Goal: Transaction & Acquisition: Purchase product/service

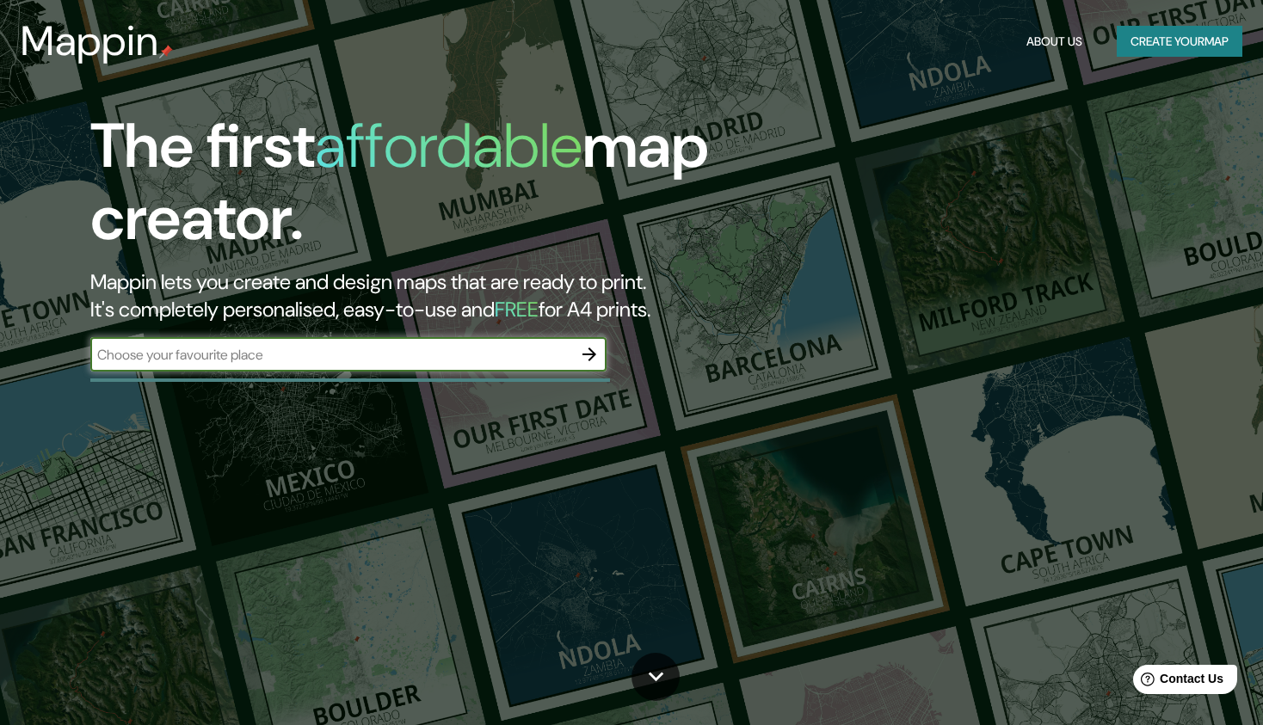
click at [371, 347] on input "text" at bounding box center [331, 355] width 482 height 20
type input "[GEOGRAPHIC_DATA]"
click at [597, 358] on icon "button" at bounding box center [589, 354] width 21 height 21
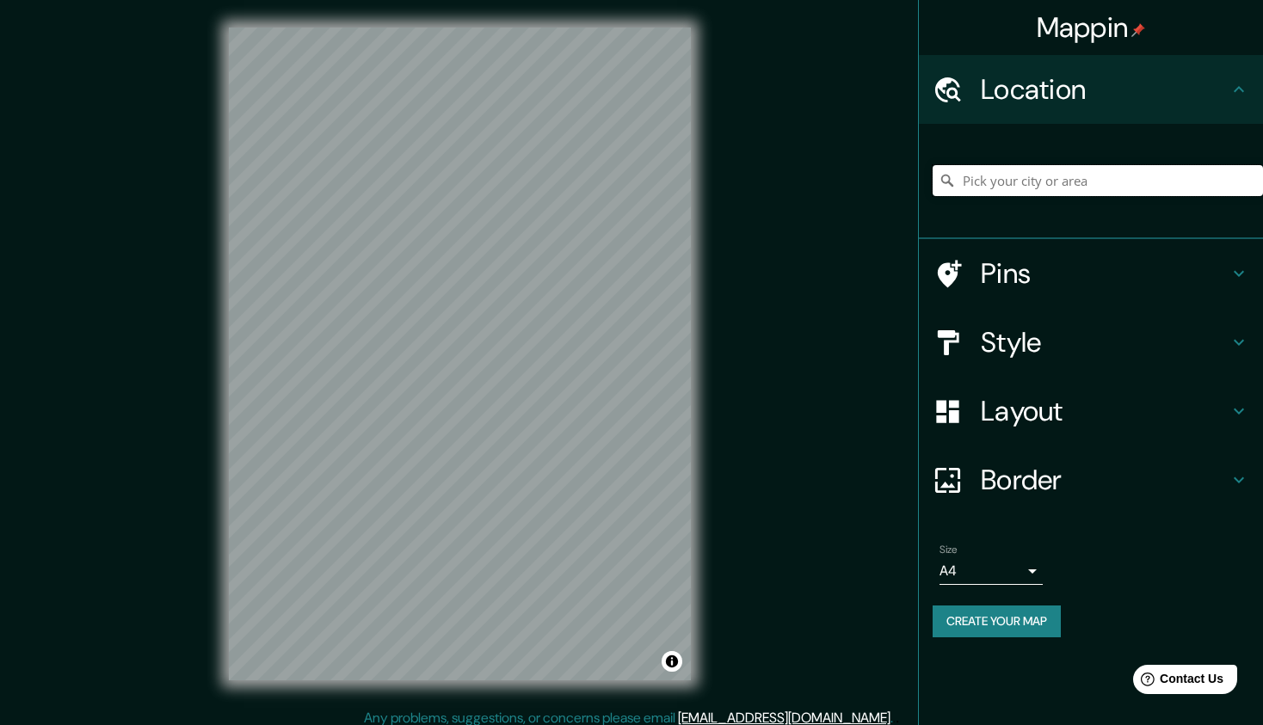
click at [990, 187] on input "Pick your city or area" at bounding box center [1097, 180] width 330 height 31
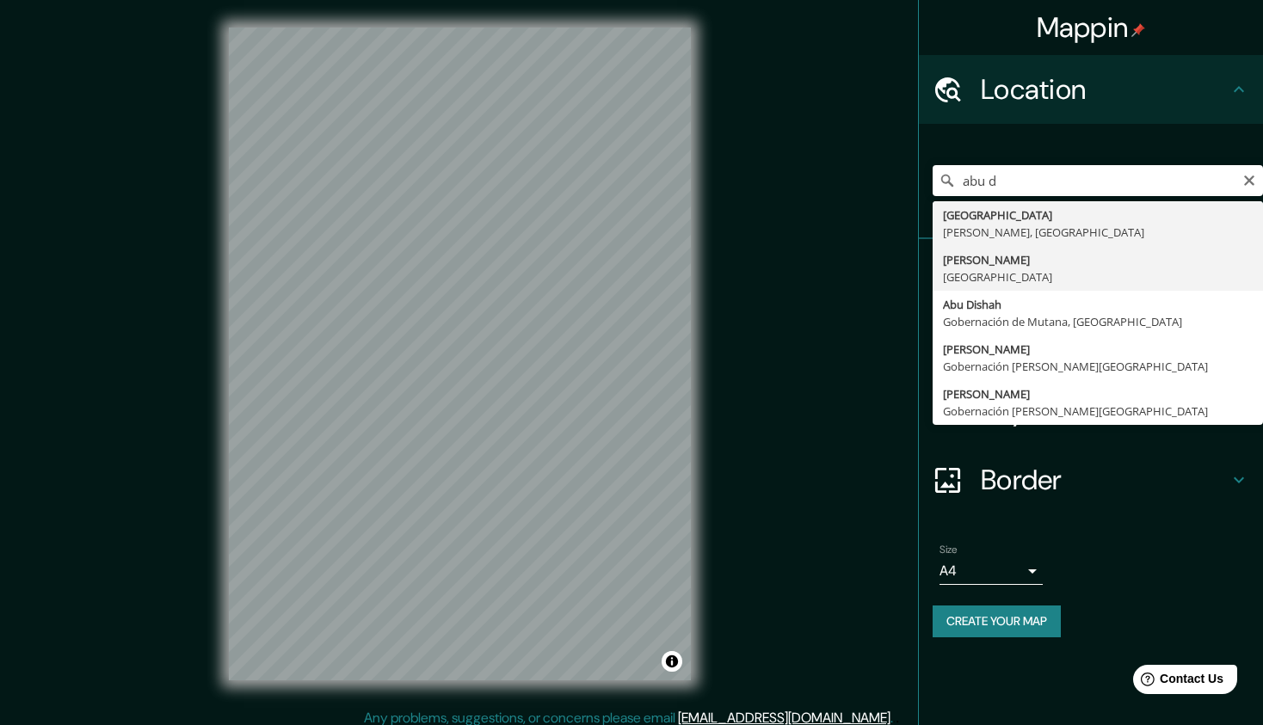
type input "[PERSON_NAME], [GEOGRAPHIC_DATA]"
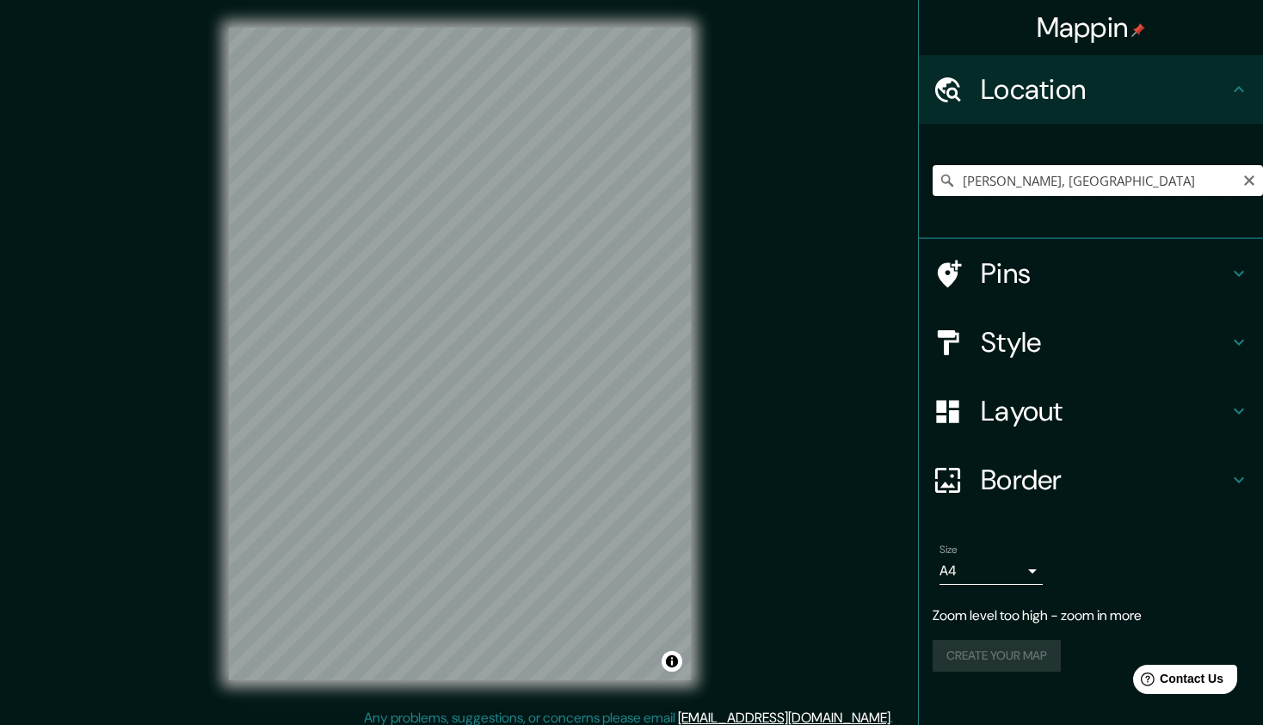
click at [1179, 180] on input "[PERSON_NAME], [GEOGRAPHIC_DATA]" at bounding box center [1097, 180] width 330 height 31
click at [1250, 179] on icon "Clear" at bounding box center [1249, 180] width 10 height 10
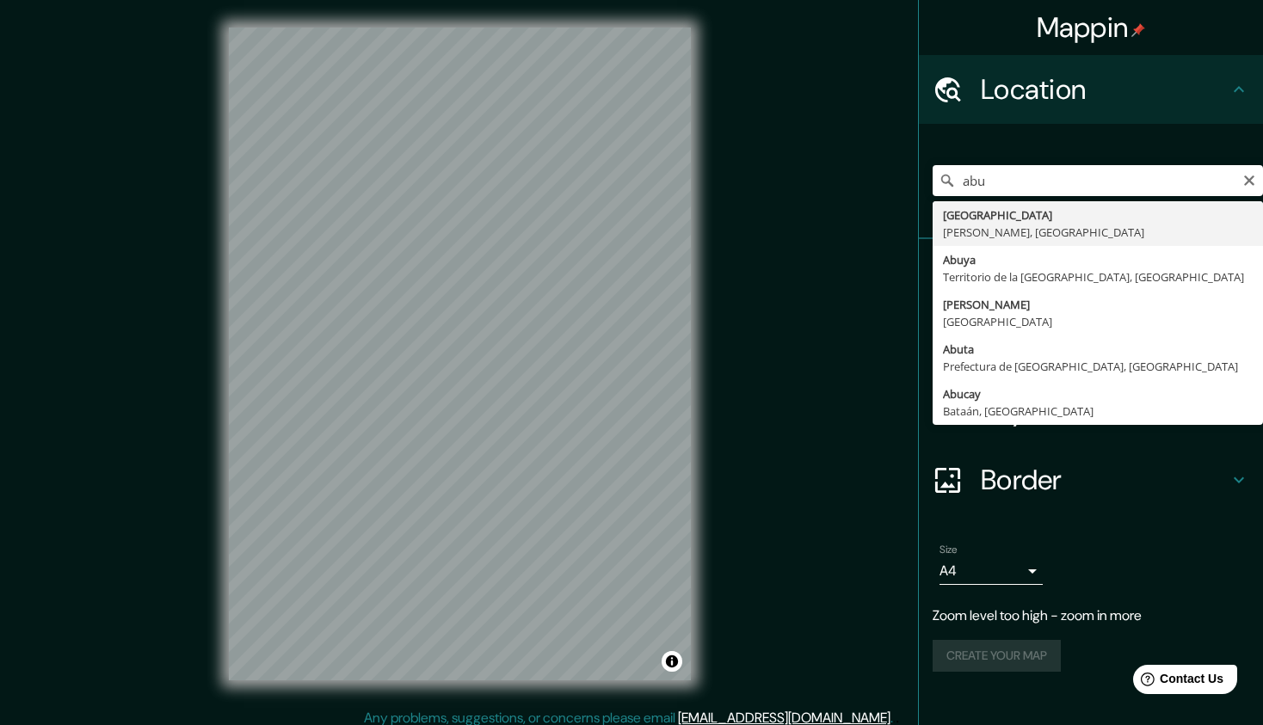
type input "[GEOGRAPHIC_DATA], [GEOGRAPHIC_DATA], [GEOGRAPHIC_DATA]"
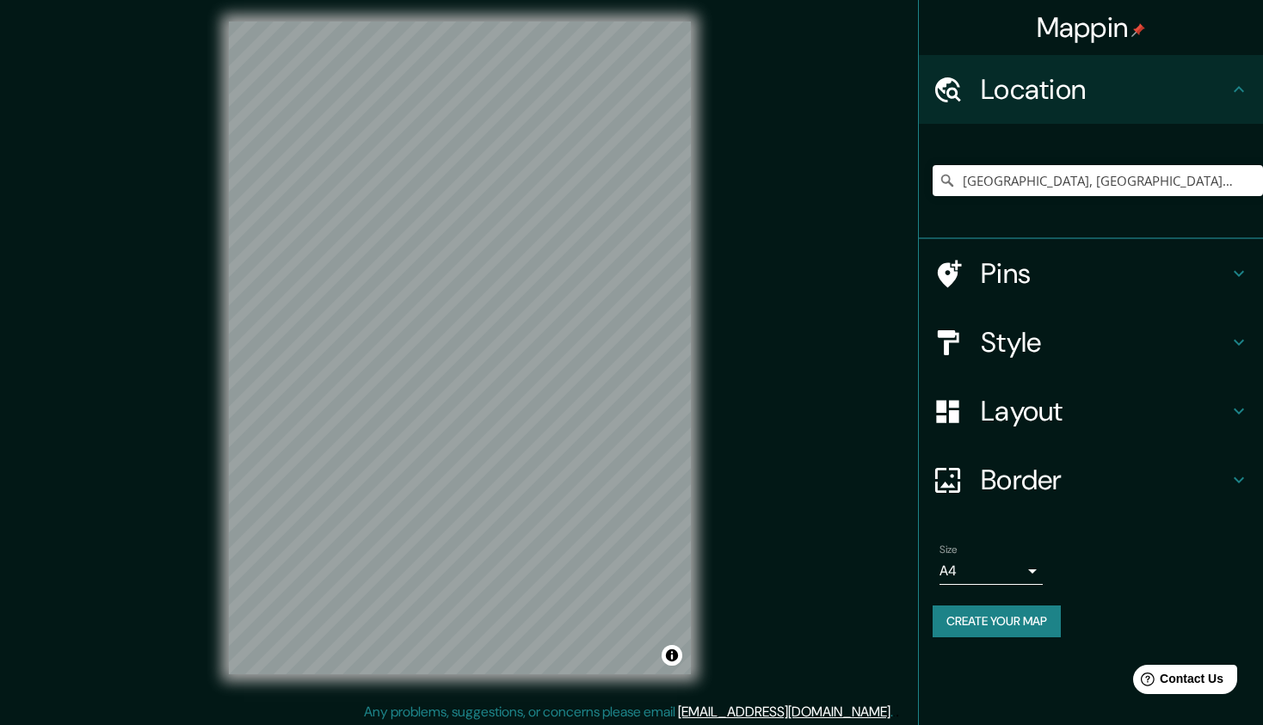
scroll to position [10, 0]
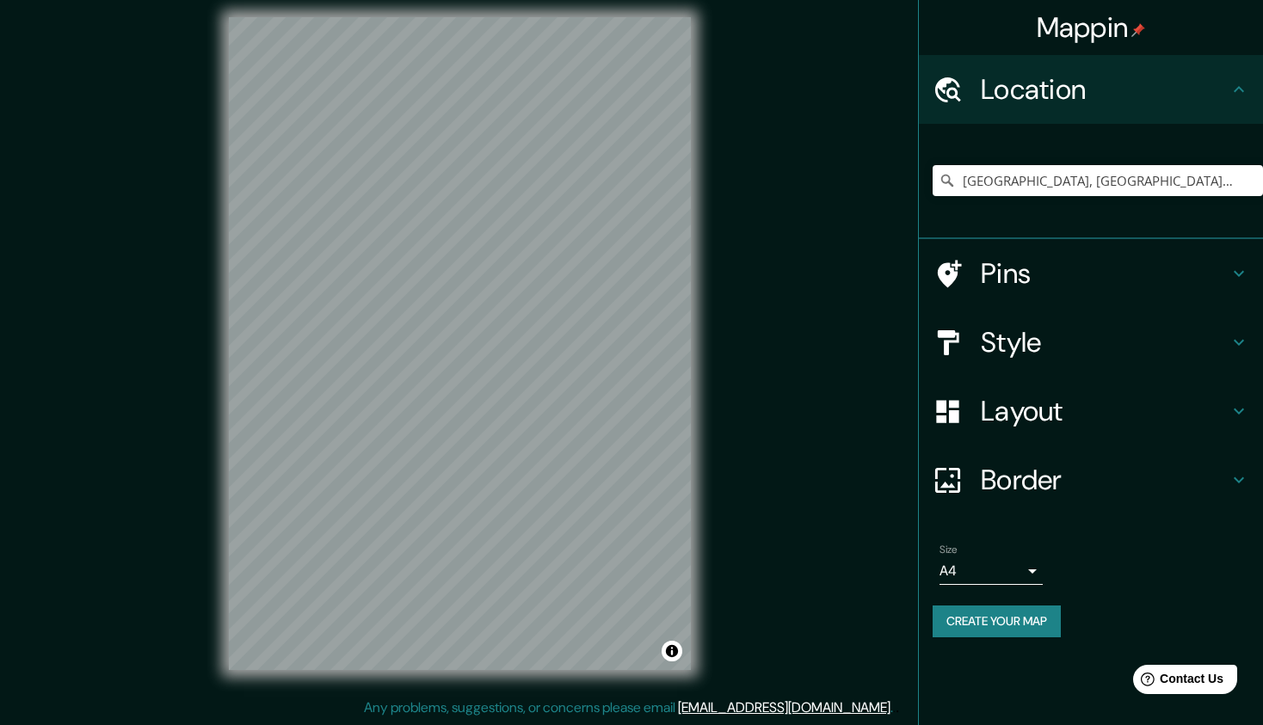
click at [784, 488] on div "Mappin Location [GEOGRAPHIC_DATA], [GEOGRAPHIC_DATA], [GEOGRAPHIC_DATA] Pins St…" at bounding box center [631, 357] width 1263 height 735
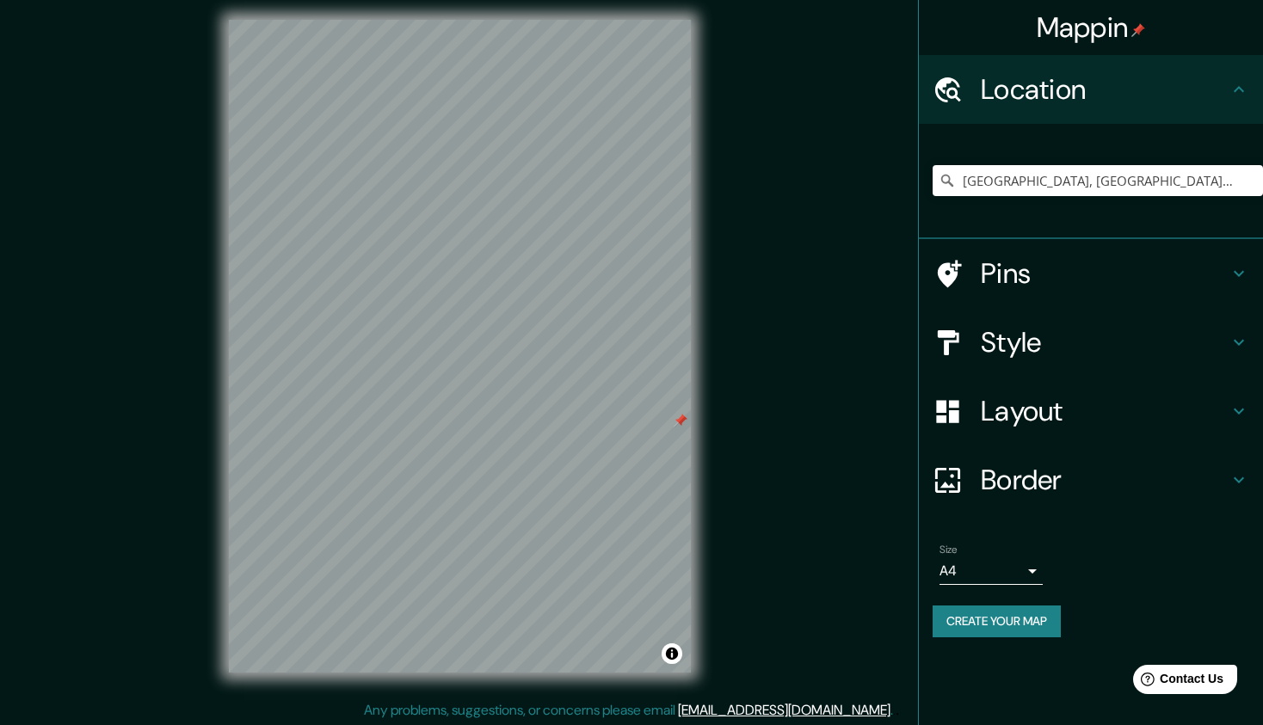
click at [674, 427] on div at bounding box center [681, 421] width 14 height 14
